Goal: Information Seeking & Learning: Find specific fact

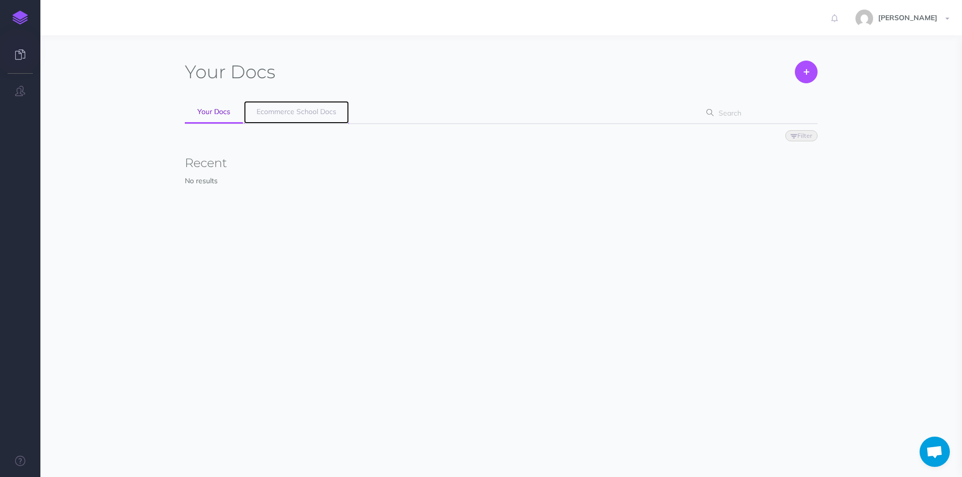
click at [275, 108] on span "Ecommerce School Docs" at bounding box center [296, 111] width 80 height 9
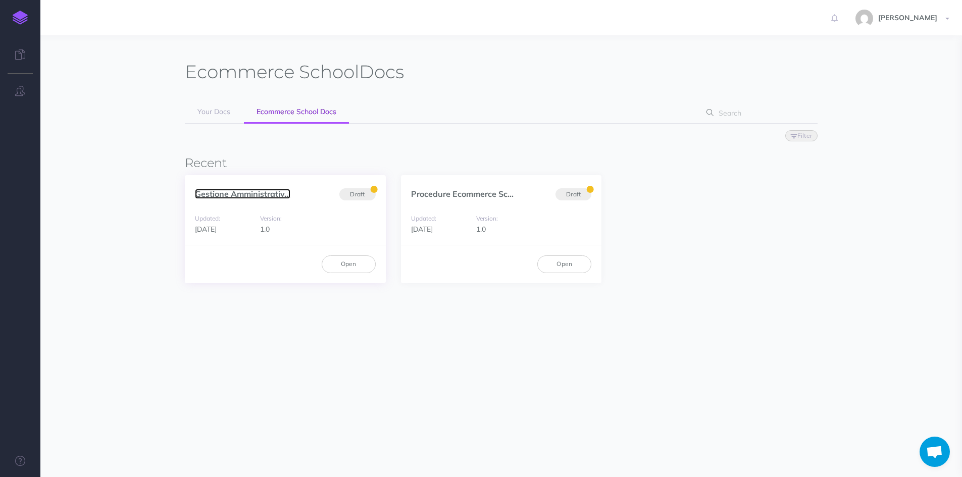
drag, startPoint x: 269, startPoint y: 192, endPoint x: 272, endPoint y: 187, distance: 5.8
click at [269, 191] on link "Gestione Amministrativ..." at bounding box center [242, 194] width 95 height 10
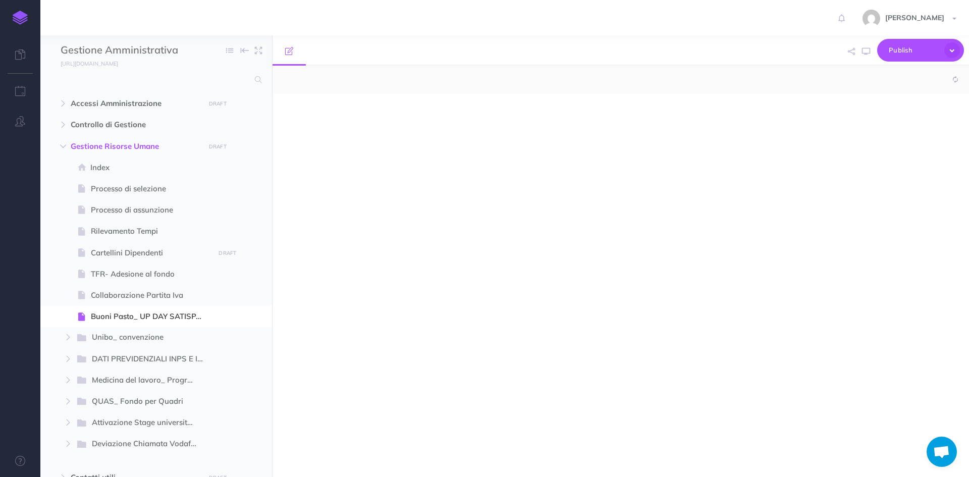
select select "null"
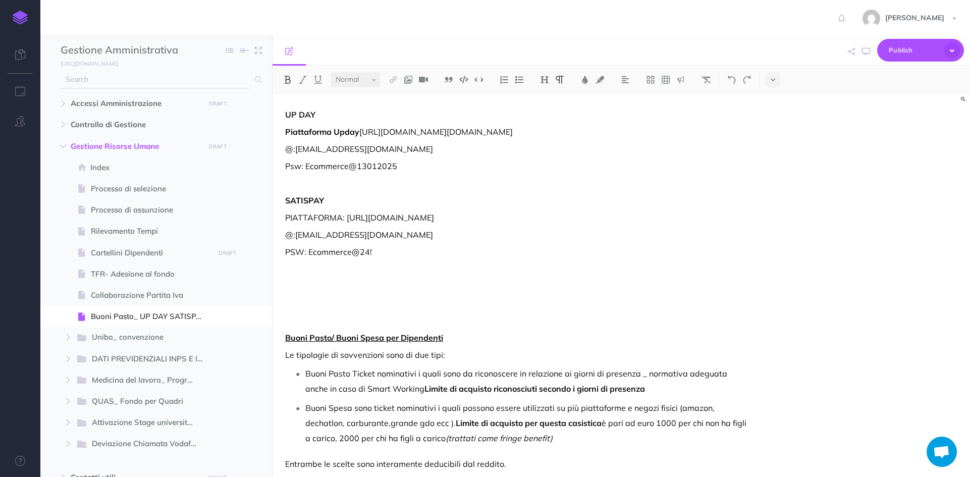
click at [185, 81] on input "text" at bounding box center [155, 80] width 188 height 18
type input "cassa"
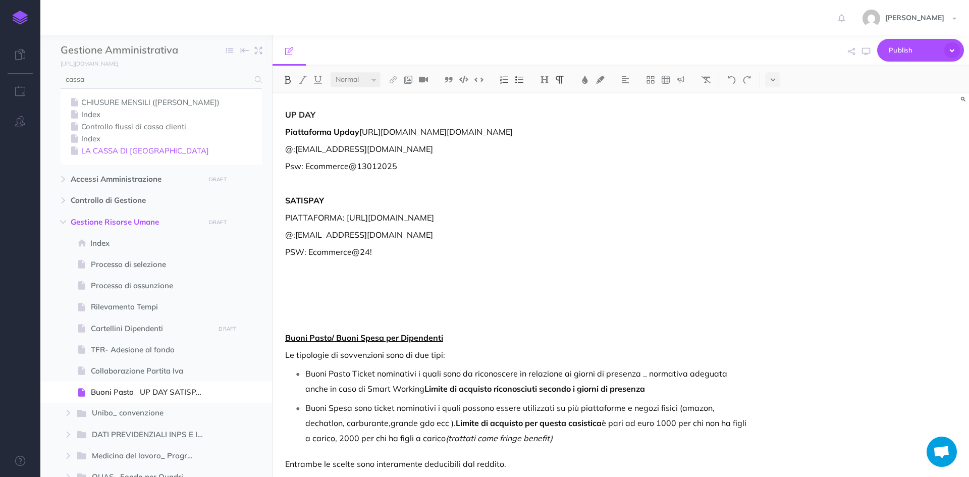
click at [143, 152] on link "LA CASSA DI RAVENNA" at bounding box center [161, 151] width 186 height 12
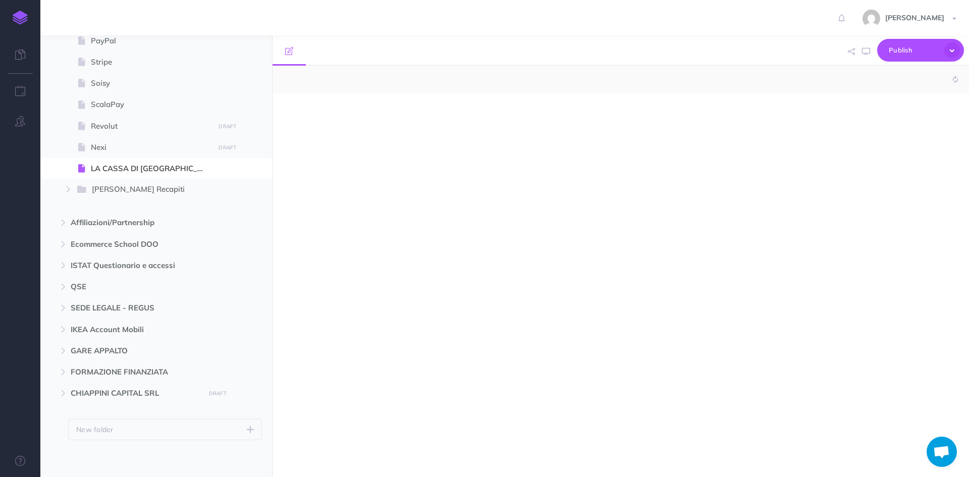
select select "null"
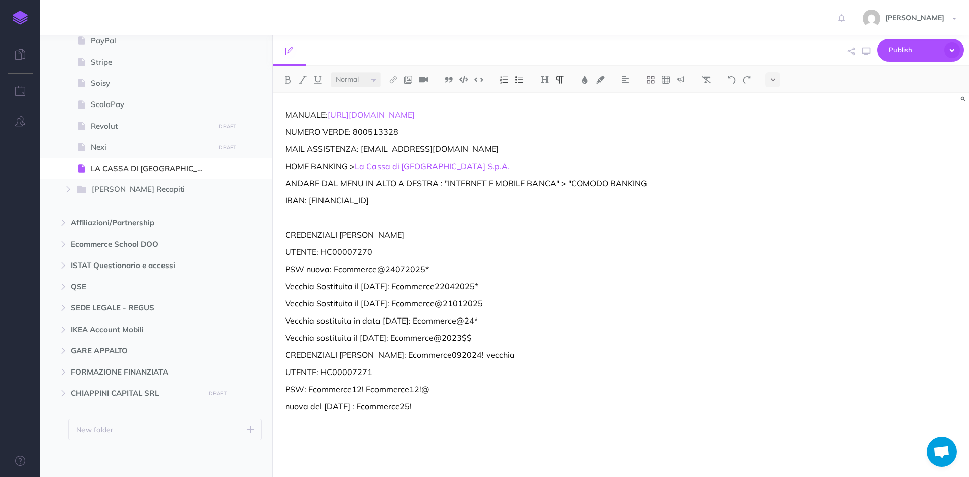
scroll to position [525, 0]
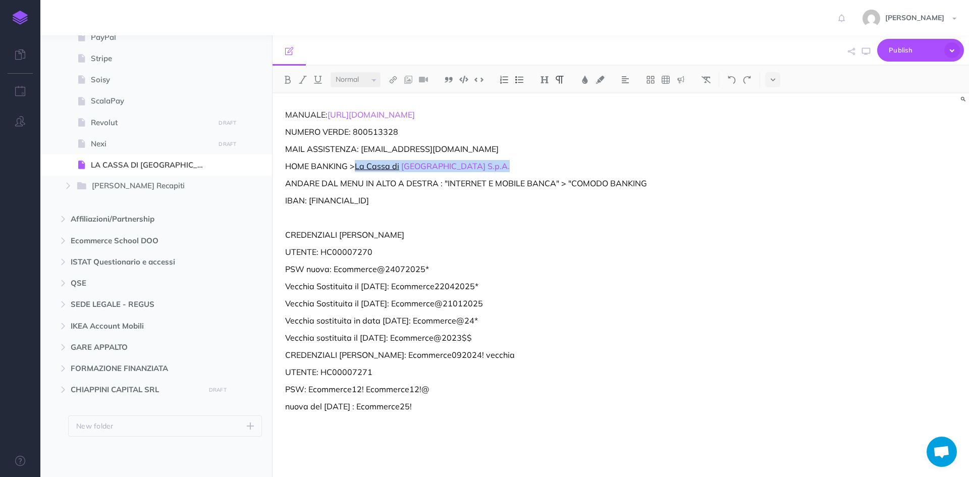
drag, startPoint x: 470, startPoint y: 166, endPoint x: 358, endPoint y: 165, distance: 112.6
click at [358, 165] on p "HOME BANKING > La Cassa di Ravenna S.p.A." at bounding box center [516, 166] width 462 height 12
copy p "La Cassa di Ravenna S.p.A."
drag, startPoint x: 374, startPoint y: 254, endPoint x: 321, endPoint y: 252, distance: 53.0
click at [321, 252] on p "UTENTE: HC00007270" at bounding box center [516, 252] width 462 height 12
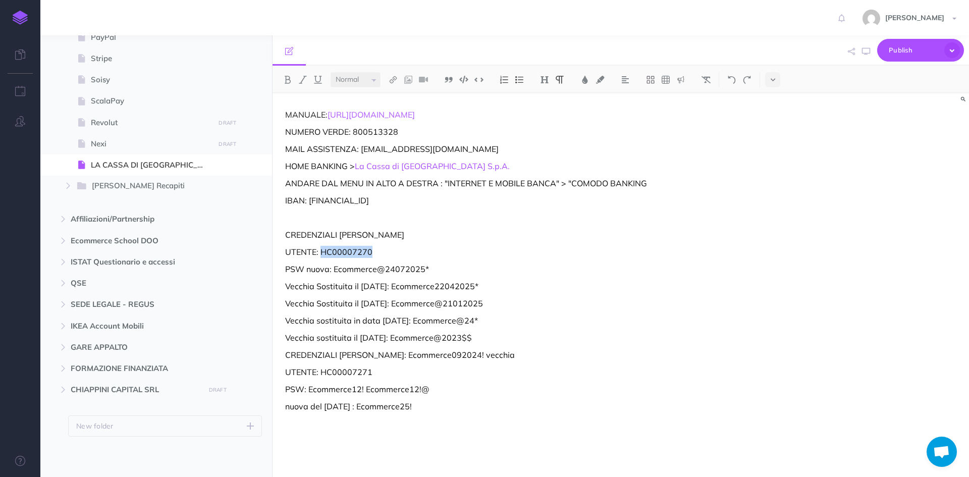
copy p "HC00007270"
drag, startPoint x: 431, startPoint y: 272, endPoint x: 332, endPoint y: 266, distance: 98.6
click at [332, 266] on p "PSW nuova: Ecommerce@24072025*" at bounding box center [516, 269] width 462 height 12
click at [544, 246] on p "UTENTE: HC00007270" at bounding box center [516, 252] width 462 height 12
drag, startPoint x: 434, startPoint y: 265, endPoint x: 334, endPoint y: 265, distance: 100.5
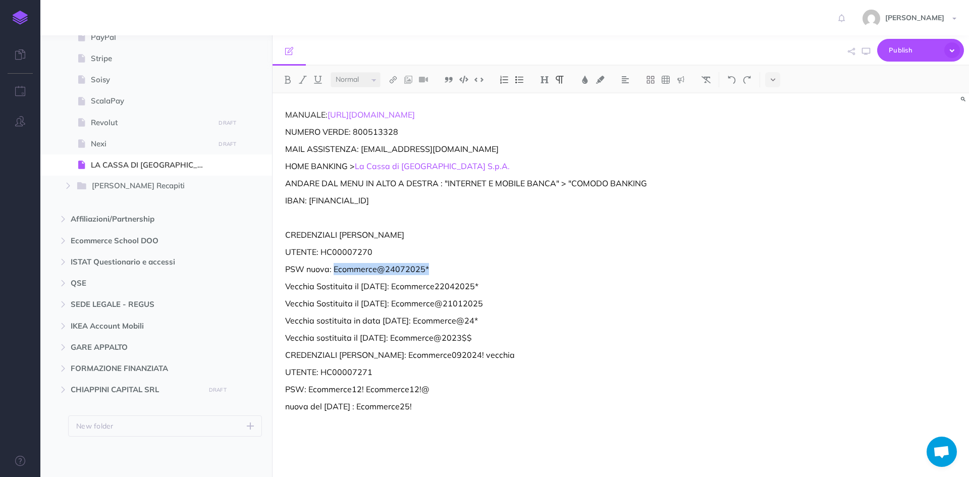
click at [334, 265] on p "PSW nuova: Ecommerce@24072025*" at bounding box center [516, 269] width 462 height 12
copy p "Ecommerce@24072025*"
drag, startPoint x: 380, startPoint y: 253, endPoint x: 321, endPoint y: 250, distance: 59.2
click at [321, 250] on p "UTENTE: HC00007270" at bounding box center [516, 252] width 462 height 12
copy p "HC00007270"
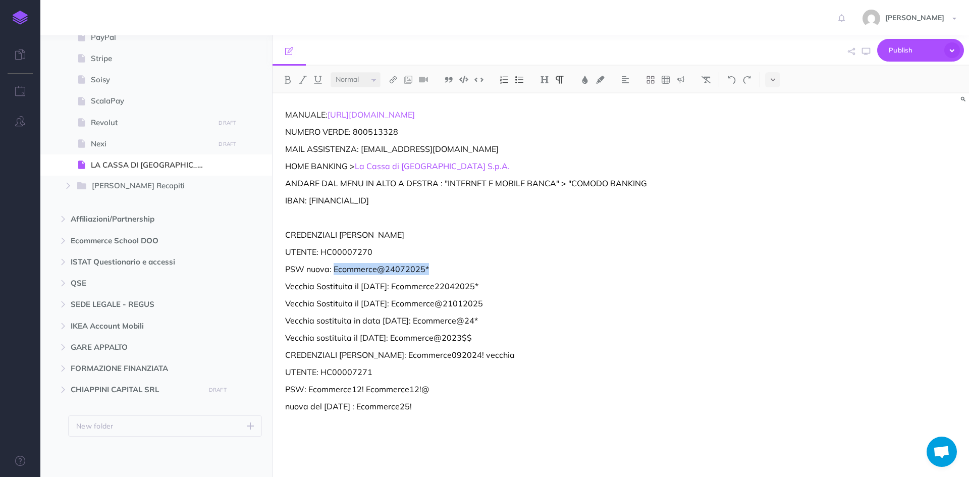
drag, startPoint x: 425, startPoint y: 268, endPoint x: 335, endPoint y: 271, distance: 90.4
click at [335, 271] on p "PSW nuova: Ecommerce@24072025*" at bounding box center [516, 269] width 462 height 12
copy p "Ecommerce@24072025*"
